Goal: Task Accomplishment & Management: Manage account settings

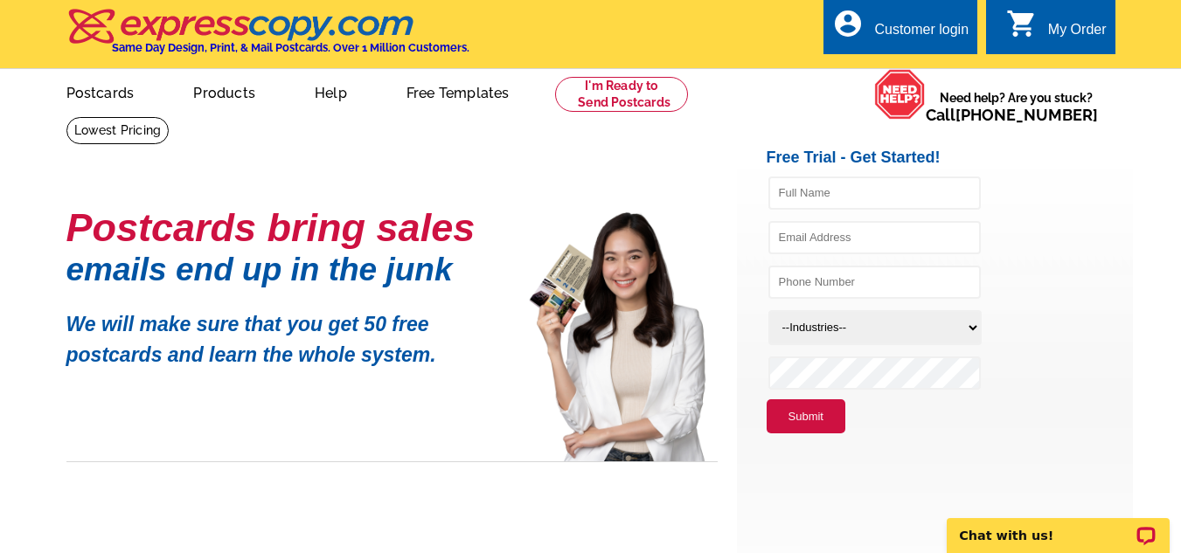
click at [910, 24] on div "Customer login" at bounding box center [921, 34] width 94 height 24
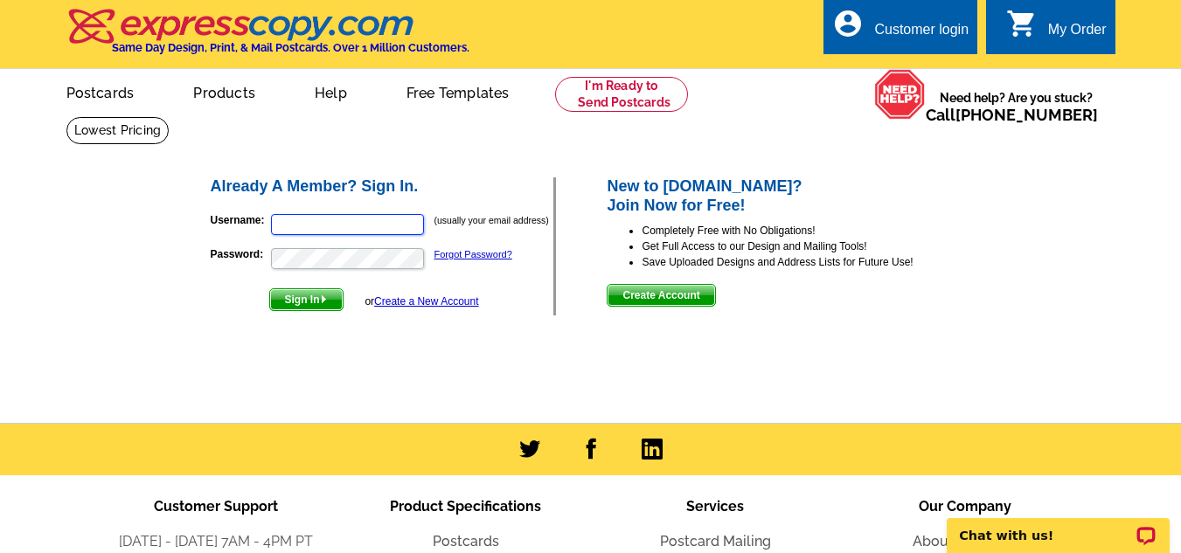
click at [289, 222] on input "Username:" at bounding box center [347, 224] width 153 height 21
type input "ebrown1716@gmail.com"
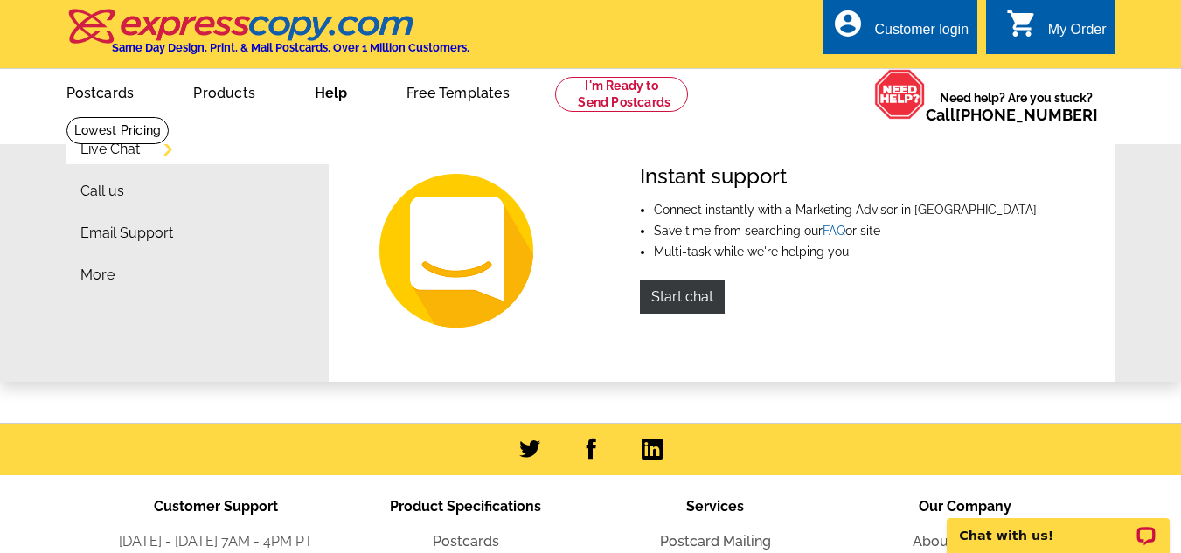
click at [269, 289] on button "Sign In" at bounding box center [306, 300] width 74 height 23
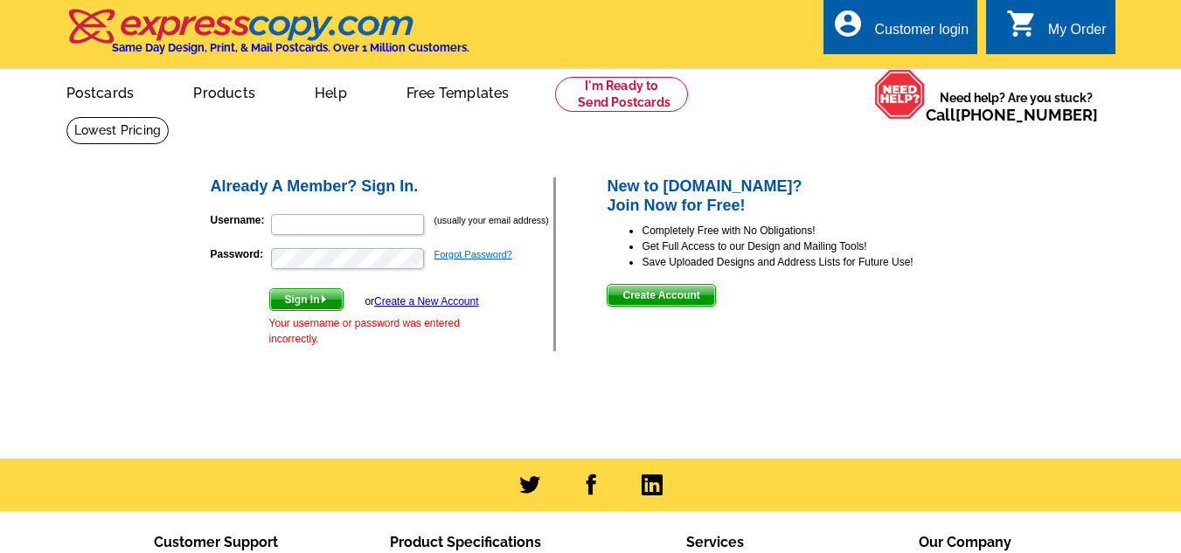
click at [458, 255] on link "Forgot Password?" at bounding box center [474, 254] width 78 height 10
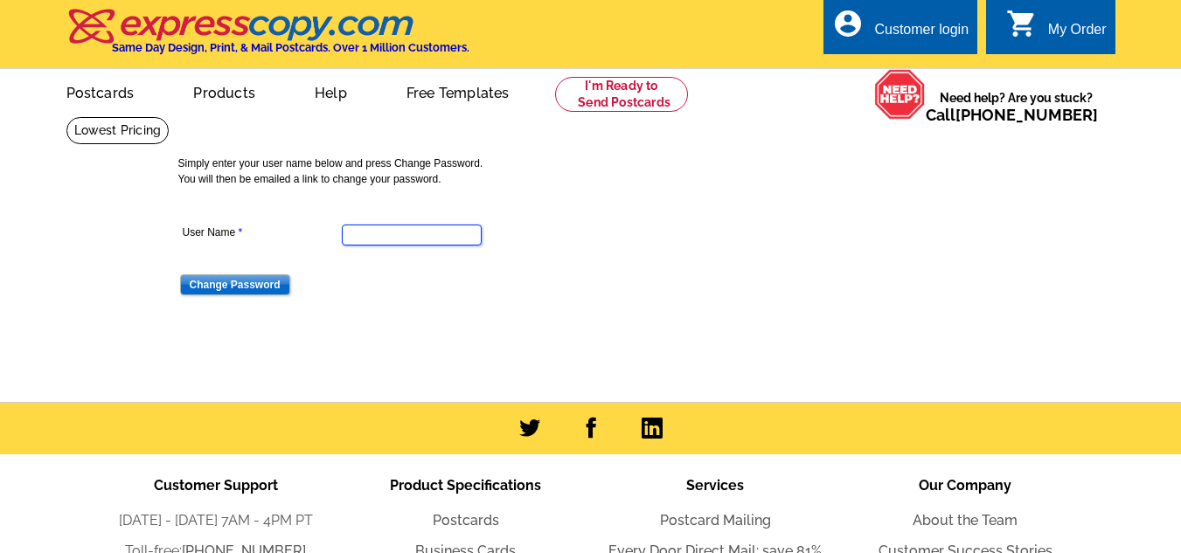
click at [352, 236] on input "User Name" at bounding box center [412, 235] width 140 height 21
type input "ebrown1716@gmail.com"
click at [259, 287] on input "Change Password" at bounding box center [235, 285] width 110 height 21
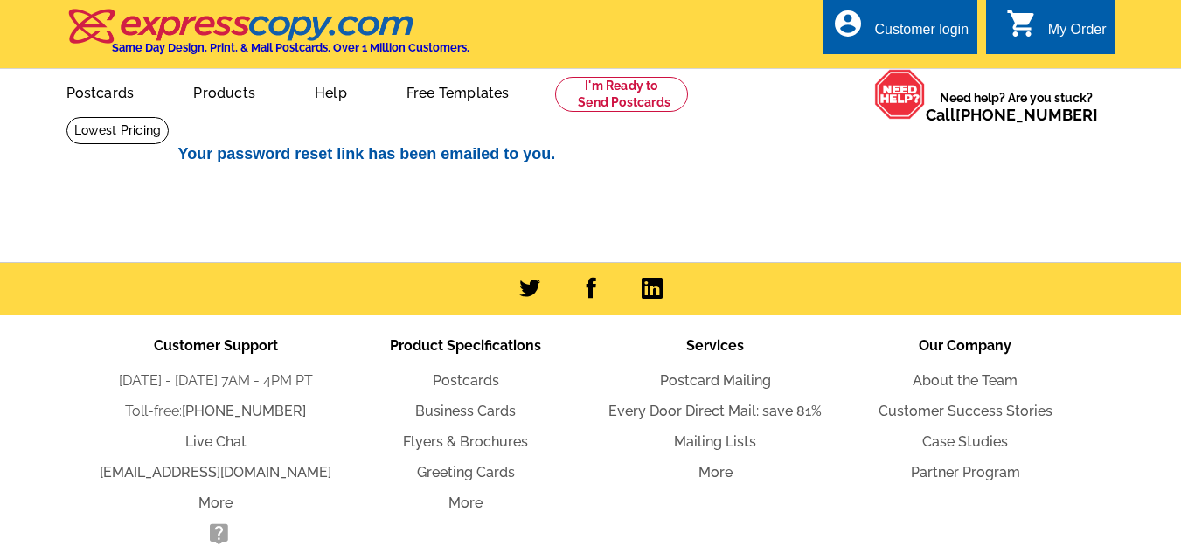
click at [924, 36] on div "Customer login" at bounding box center [921, 34] width 94 height 24
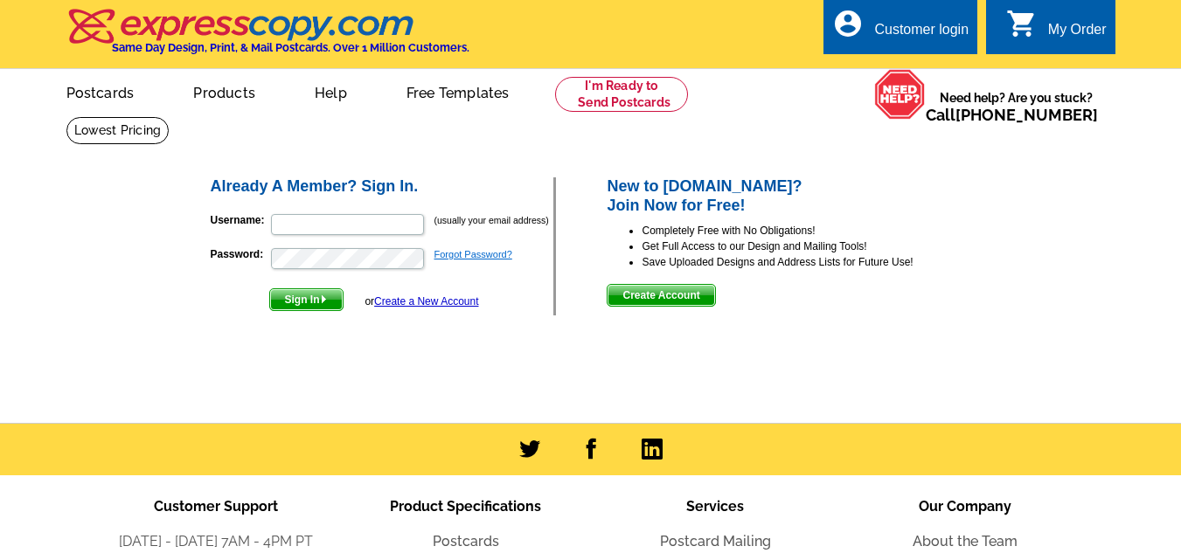
click at [472, 260] on link "Forgot Password?" at bounding box center [474, 254] width 78 height 10
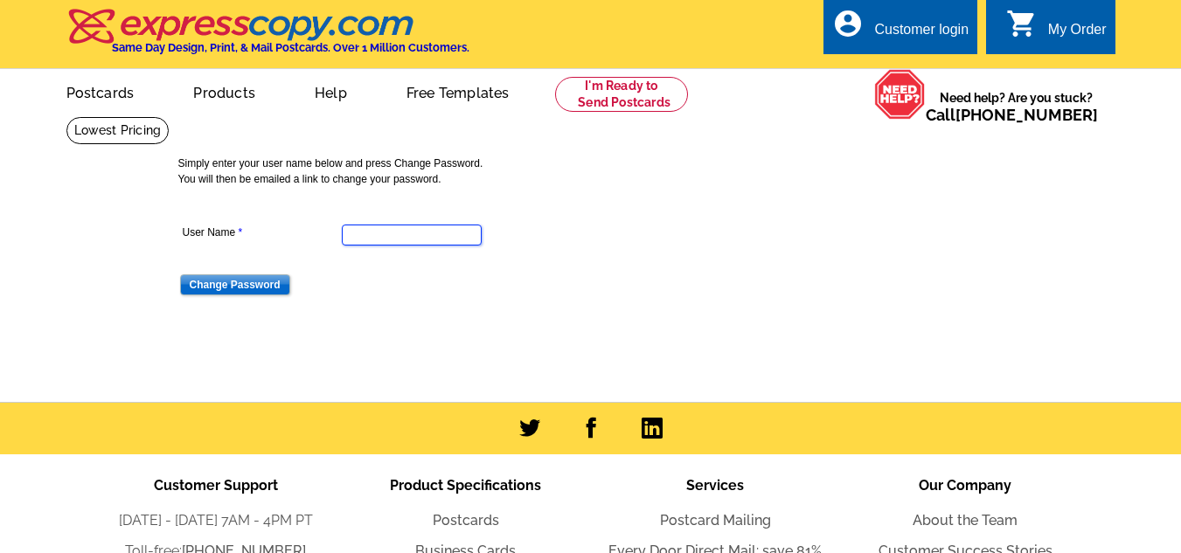
click at [395, 236] on input "User Name" at bounding box center [412, 235] width 140 height 21
type input "[EMAIL_ADDRESS][DOMAIN_NAME]"
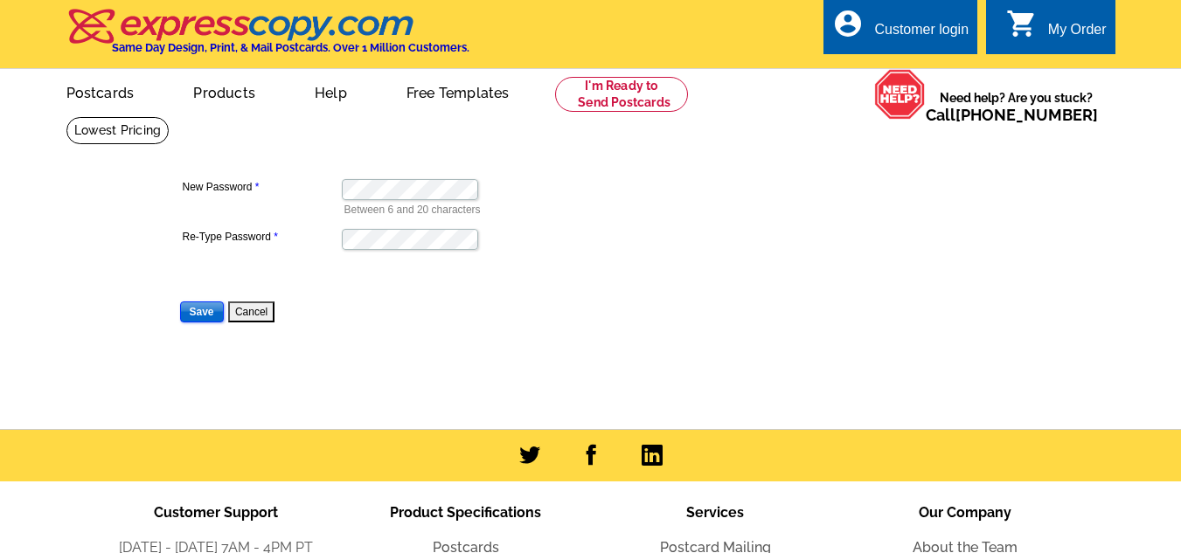
click at [205, 313] on input "Save" at bounding box center [202, 312] width 44 height 21
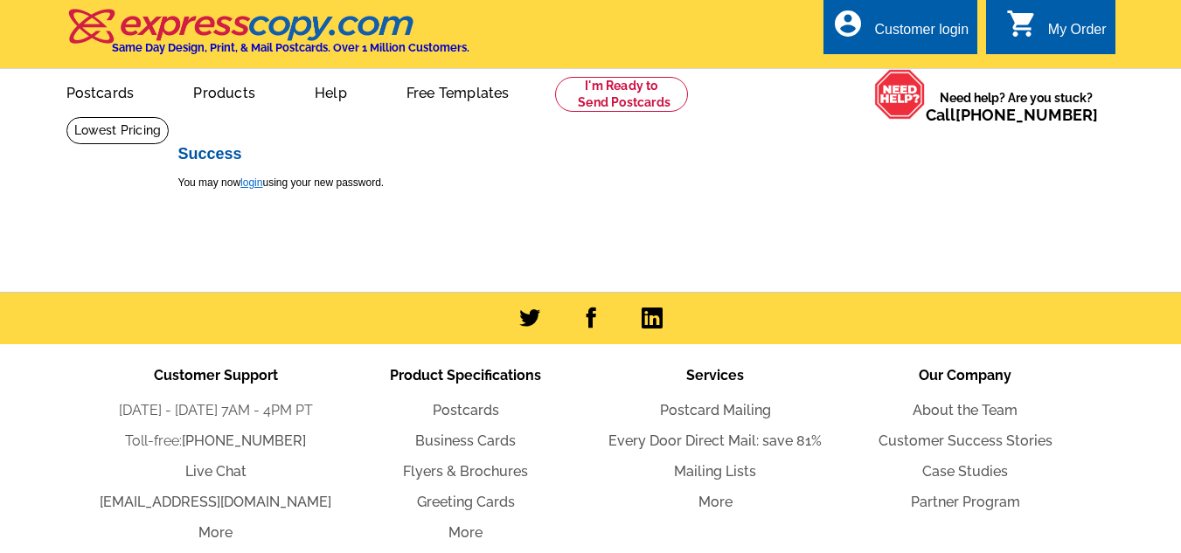
click at [259, 184] on link "login" at bounding box center [251, 183] width 22 height 12
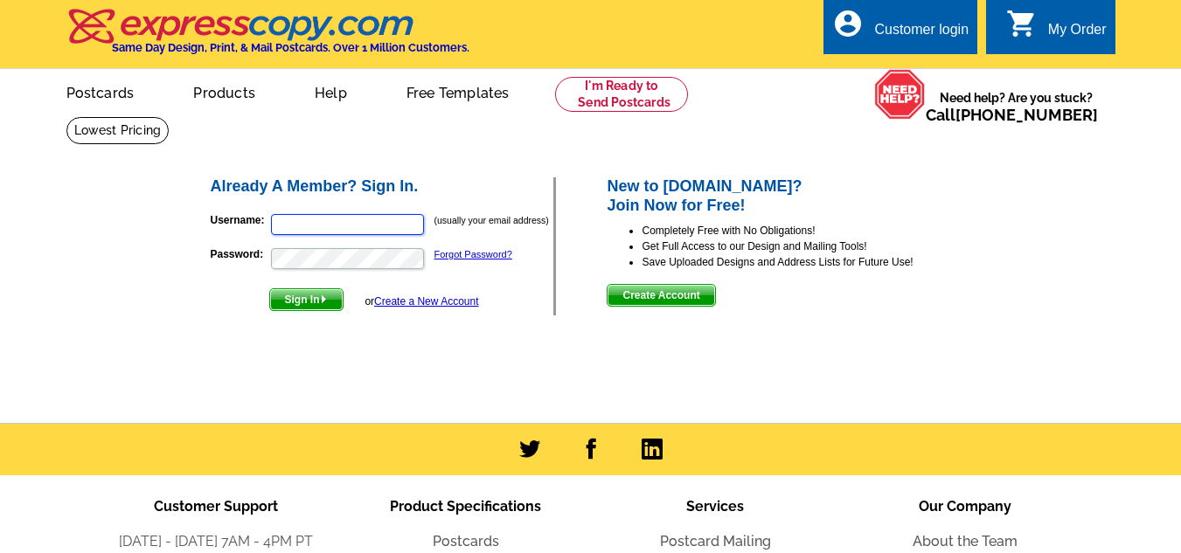
click at [281, 227] on input "Username:" at bounding box center [347, 224] width 153 height 21
type input "[EMAIL_ADDRESS][DOMAIN_NAME]"
click at [324, 303] on img "submit" at bounding box center [324, 300] width 8 height 8
